Goal: Task Accomplishment & Management: Manage account settings

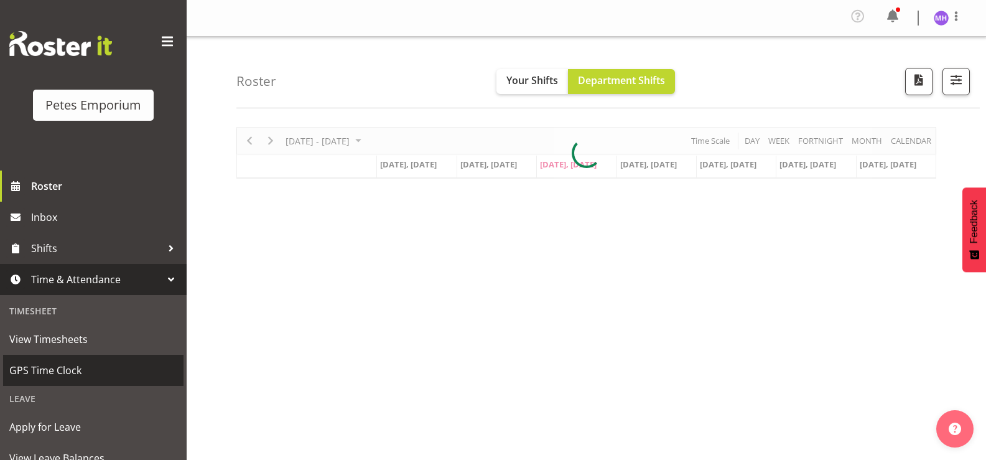
click at [60, 363] on span "GPS Time Clock" at bounding box center [93, 370] width 168 height 19
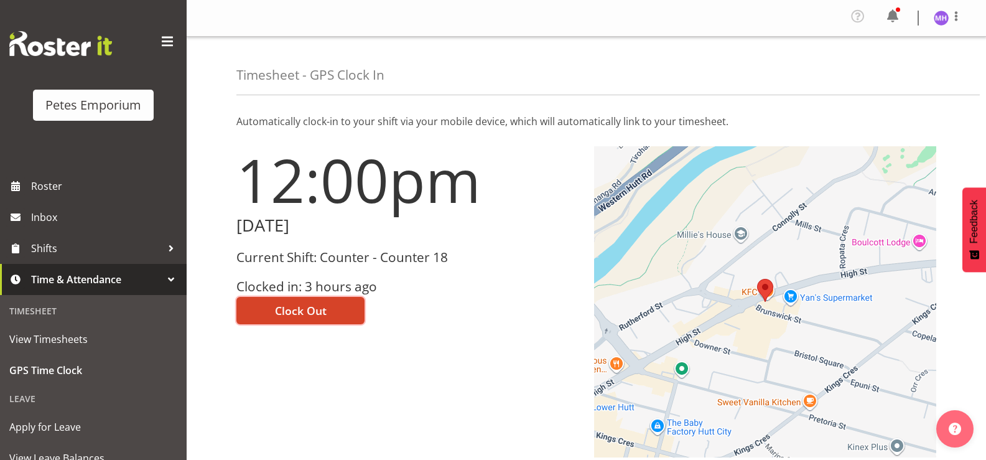
click at [321, 310] on span "Clock Out" at bounding box center [301, 310] width 52 height 16
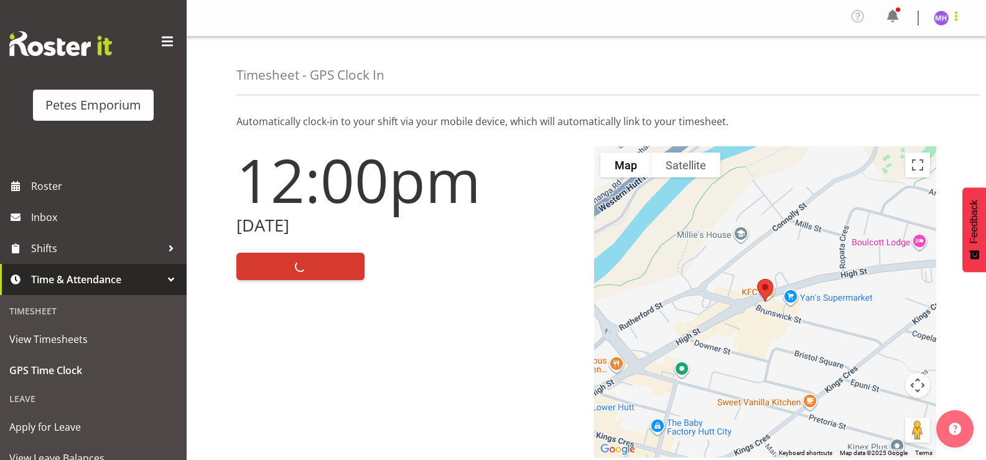
click at [953, 14] on span at bounding box center [956, 16] width 15 height 15
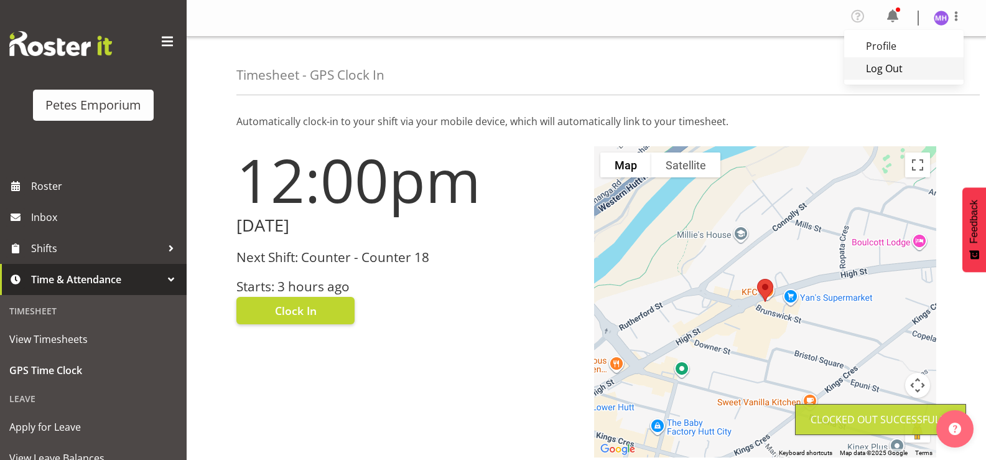
click at [921, 69] on link "Log Out" at bounding box center [903, 68] width 119 height 22
